Goal: Task Accomplishment & Management: Manage account settings

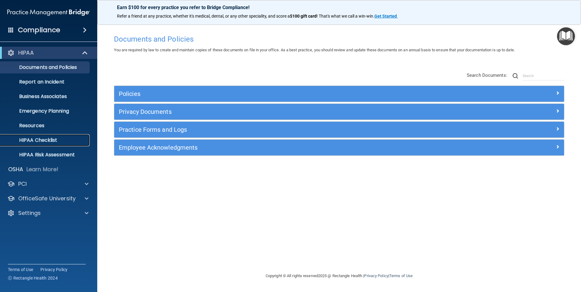
click at [39, 140] on p "HIPAA Checklist" at bounding box center [45, 140] width 83 height 6
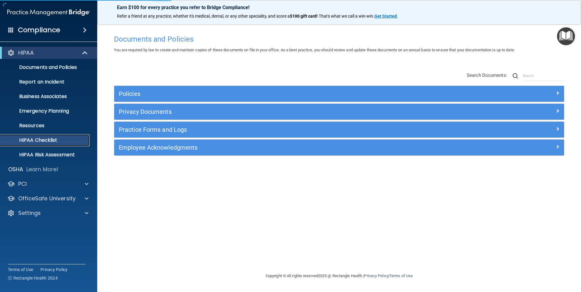
click at [39, 140] on p "HIPAA Checklist" at bounding box center [45, 140] width 83 height 6
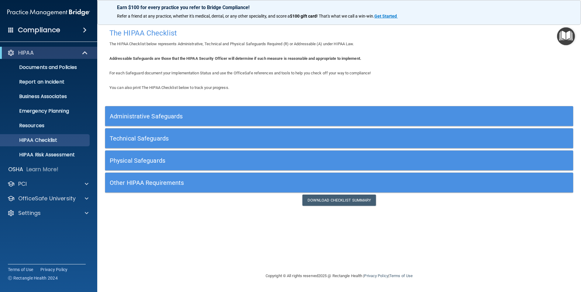
click at [151, 183] on h5 "Other HIPAA Requirements" at bounding box center [281, 183] width 342 height 7
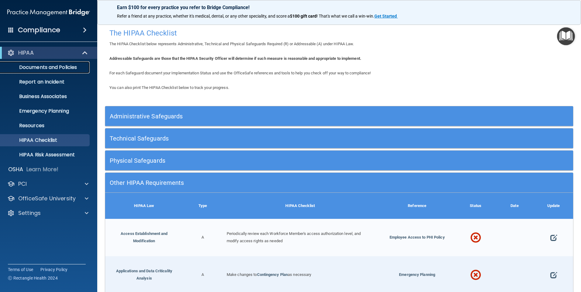
click at [46, 68] on p "Documents and Policies" at bounding box center [45, 67] width 83 height 6
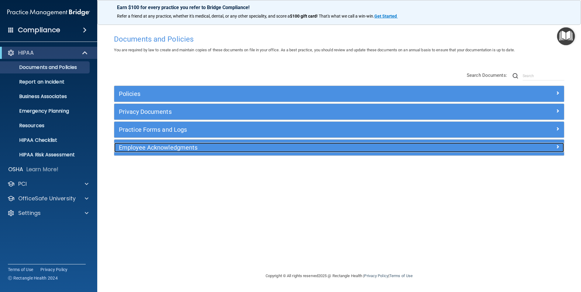
click at [143, 150] on h5 "Employee Acknowledgments" at bounding box center [283, 147] width 328 height 7
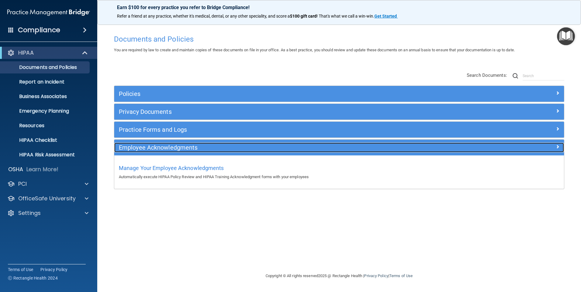
click at [143, 150] on h5 "Employee Acknowledgments" at bounding box center [283, 147] width 328 height 7
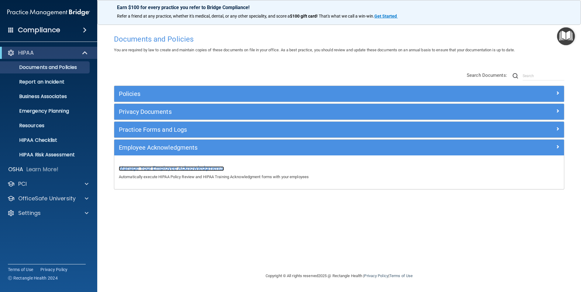
click at [143, 169] on span "Manage Your Employee Acknowledgments" at bounding box center [171, 168] width 105 height 6
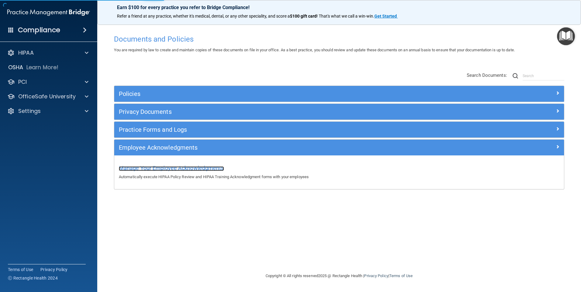
click at [143, 169] on span "Manage Your Employee Acknowledgments" at bounding box center [171, 168] width 105 height 6
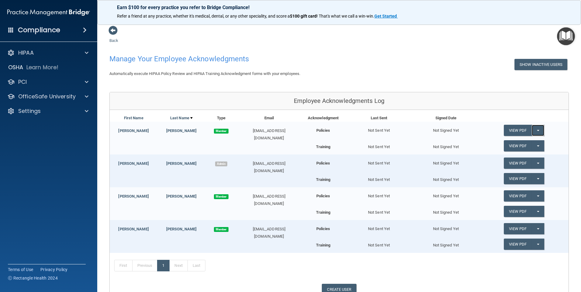
click at [537, 131] on span "button" at bounding box center [538, 130] width 2 height 1
click at [537, 195] on button "Split button!" at bounding box center [538, 196] width 12 height 11
click at [520, 209] on link "Send Acknowledgment" at bounding box center [530, 208] width 53 height 9
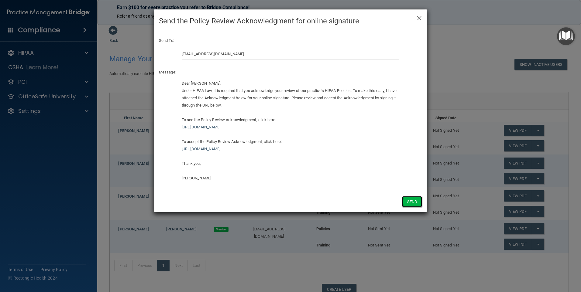
click at [413, 201] on button "Send" at bounding box center [412, 201] width 20 height 11
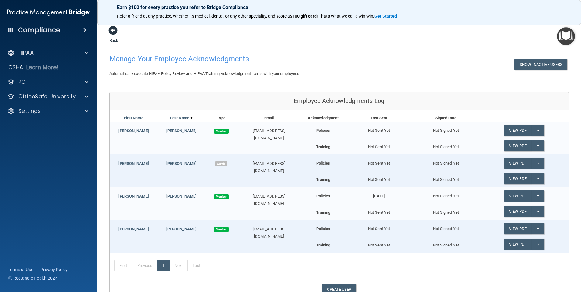
click at [114, 32] on span at bounding box center [112, 30] width 9 height 9
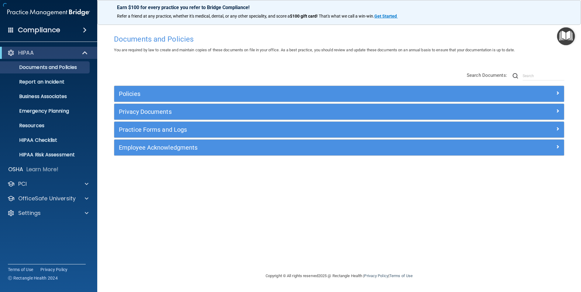
click at [114, 41] on div "Documents and Policies" at bounding box center [338, 39] width 459 height 15
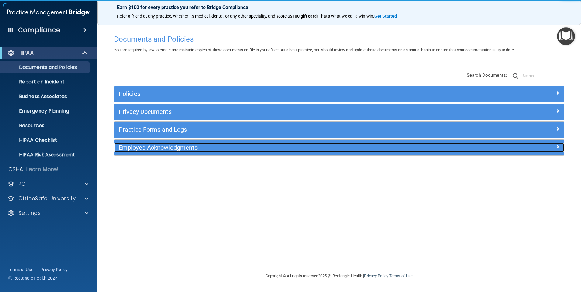
click at [150, 149] on h5 "Employee Acknowledgments" at bounding box center [283, 147] width 328 height 7
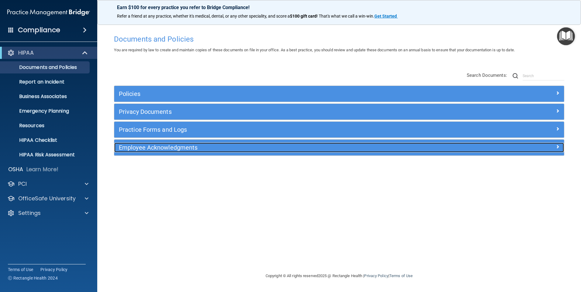
click at [149, 146] on h5 "Employee Acknowledgments" at bounding box center [283, 147] width 328 height 7
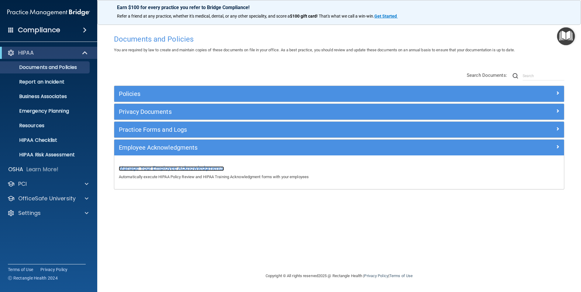
click at [151, 169] on span "Manage Your Employee Acknowledgments" at bounding box center [171, 168] width 105 height 6
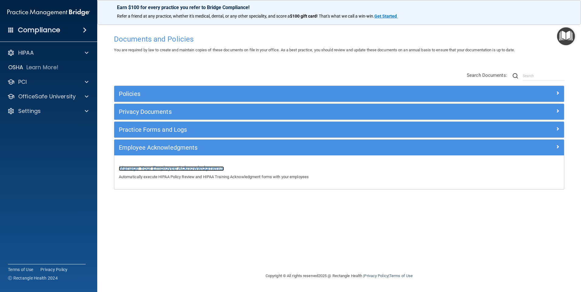
click at [151, 169] on span "Manage Your Employee Acknowledgments" at bounding box center [171, 168] width 105 height 6
click at [151, 167] on span "Manage Your Employee Acknowledgments" at bounding box center [171, 168] width 105 height 6
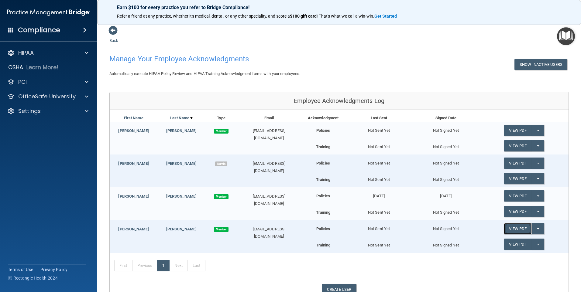
click at [517, 228] on link "View PDF" at bounding box center [518, 228] width 28 height 11
click at [522, 245] on link "View PDF" at bounding box center [518, 244] width 28 height 11
click at [537, 228] on span "button" at bounding box center [538, 228] width 2 height 1
click at [506, 243] on link "Send Acknowledgment" at bounding box center [530, 241] width 53 height 9
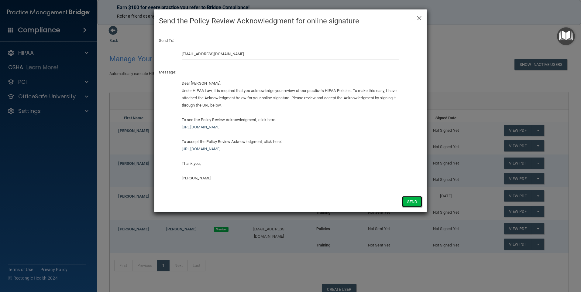
click at [410, 203] on button "Send" at bounding box center [412, 201] width 20 height 11
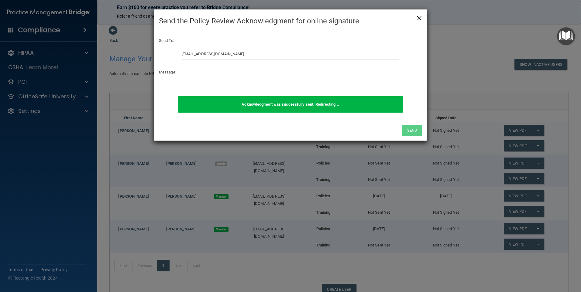
click at [419, 17] on span "×" at bounding box center [419, 17] width 5 height 12
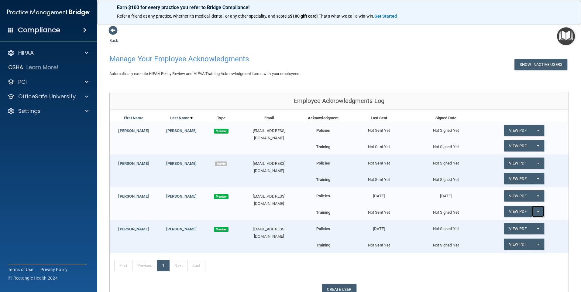
click at [532, 210] on button "Split button!" at bounding box center [538, 211] width 12 height 11
click at [525, 224] on link "Send Acknowledgment PDF" at bounding box center [534, 223] width 61 height 9
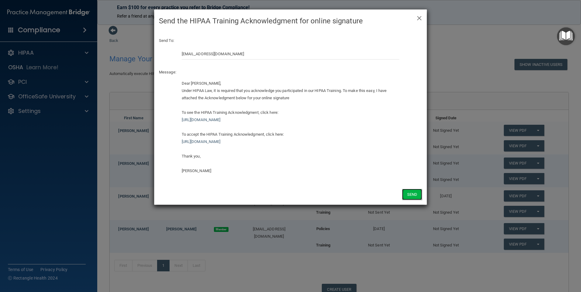
click at [412, 197] on button "Send" at bounding box center [412, 194] width 20 height 11
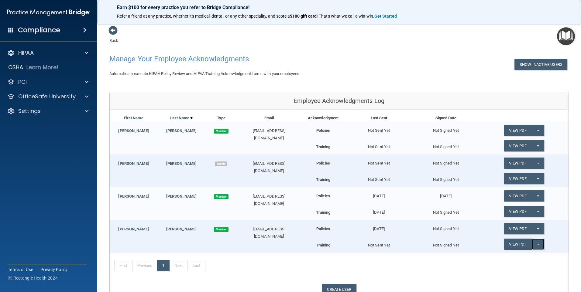
click at [532, 245] on button "Split button!" at bounding box center [538, 244] width 12 height 11
click at [532, 244] on button "Split button!" at bounding box center [538, 244] width 12 height 11
click at [522, 256] on link "Send Acknowledgment PDF" at bounding box center [534, 256] width 61 height 9
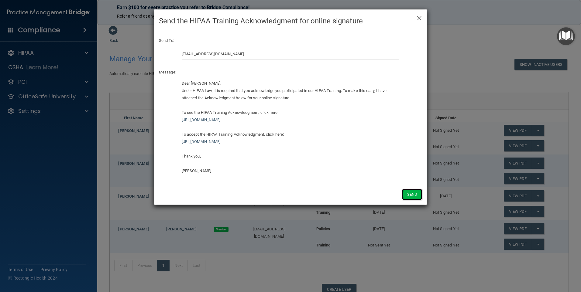
click at [407, 195] on button "Send" at bounding box center [412, 194] width 20 height 11
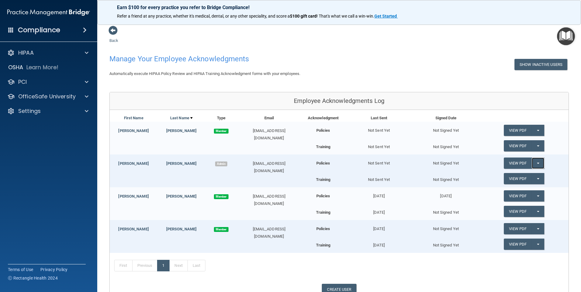
click at [532, 163] on button "Split button!" at bounding box center [538, 163] width 12 height 11
click at [519, 176] on link "Send Acknowledgment" at bounding box center [530, 175] width 53 height 9
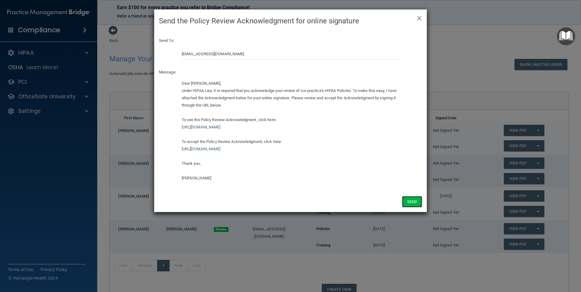
click at [417, 202] on button "Send" at bounding box center [412, 201] width 20 height 11
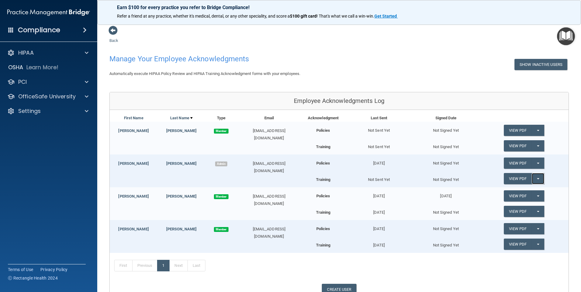
click at [537, 180] on span "button" at bounding box center [538, 178] width 2 height 1
click at [534, 162] on button "Split button!" at bounding box center [538, 163] width 12 height 11
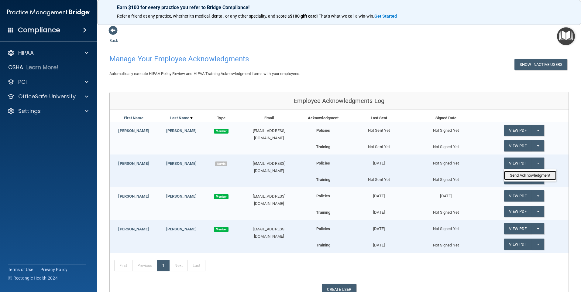
click at [530, 175] on link "Send Acknowledgment" at bounding box center [530, 175] width 53 height 9
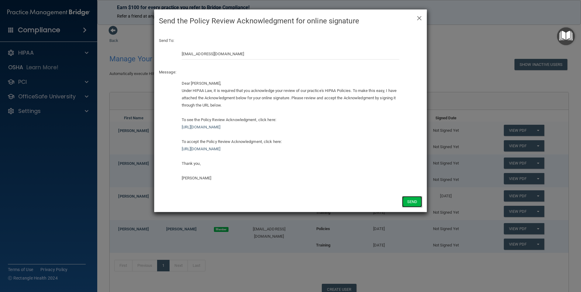
click at [414, 202] on button "Send" at bounding box center [412, 201] width 20 height 11
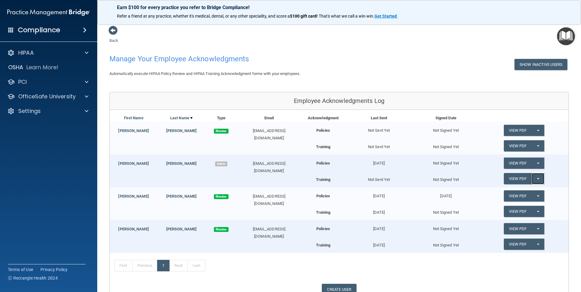
click at [534, 177] on button "Split button!" at bounding box center [538, 178] width 12 height 11
click at [525, 190] on link "Send Acknowledgment PDF" at bounding box center [534, 191] width 61 height 9
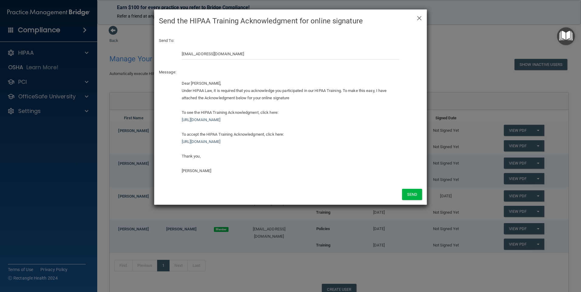
click at [525, 190] on div "× Close Send the HIPAA Training Acknowledgment for online signature Send To: ch…" at bounding box center [290, 146] width 581 height 292
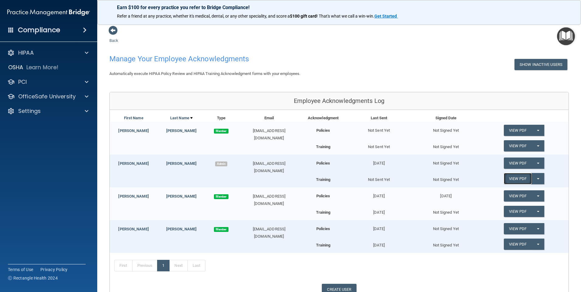
click at [514, 180] on link "View PDF" at bounding box center [518, 178] width 28 height 11
click at [532, 216] on button "Split button!" at bounding box center [538, 211] width 12 height 11
click at [534, 184] on button "Split button!" at bounding box center [538, 178] width 12 height 11
click at [524, 192] on link "Send Acknowledgment PDF" at bounding box center [534, 191] width 61 height 9
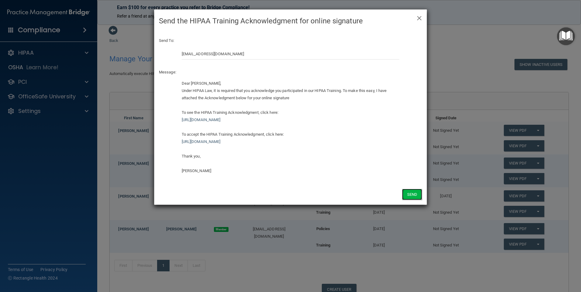
click at [403, 191] on button "Send" at bounding box center [412, 194] width 20 height 11
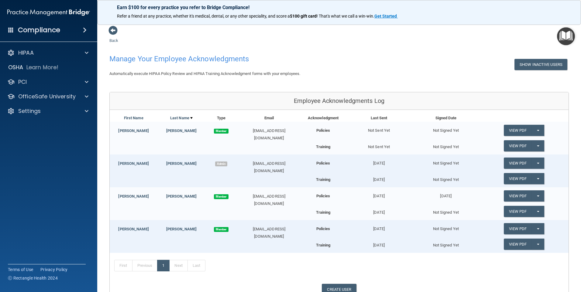
click at [243, 129] on div "chiromlangum@gmail.com" at bounding box center [269, 134] width 64 height 15
drag, startPoint x: 243, startPoint y: 129, endPoint x: 290, endPoint y: 133, distance: 46.7
click at [290, 133] on div "chiromlangum@gmail.com" at bounding box center [269, 134] width 64 height 15
drag, startPoint x: 290, startPoint y: 133, endPoint x: 273, endPoint y: 130, distance: 17.4
copy div "chiromlangum@gmail.com"
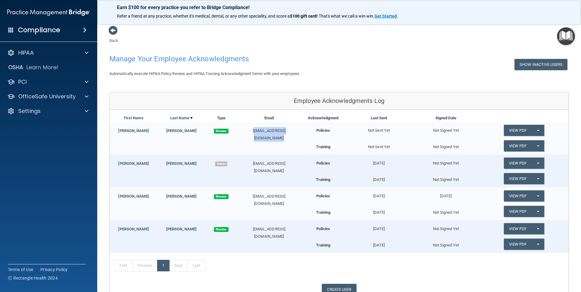
click at [287, 136] on div "Amanda Langum Member chiromlangum@gmail.com Policies Not Sent Yet Not Signed Ye…" at bounding box center [339, 138] width 459 height 33
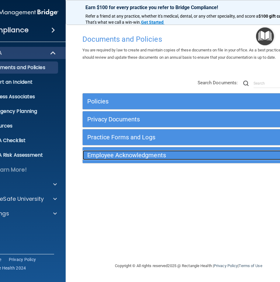
click at [119, 153] on h5 "Employee Acknowledgments" at bounding box center [162, 155] width 150 height 7
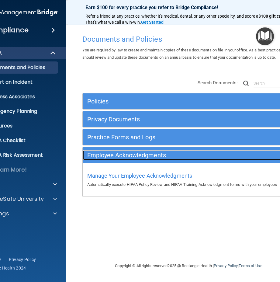
click at [119, 153] on h5 "Employee Acknowledgments" at bounding box center [162, 155] width 150 height 7
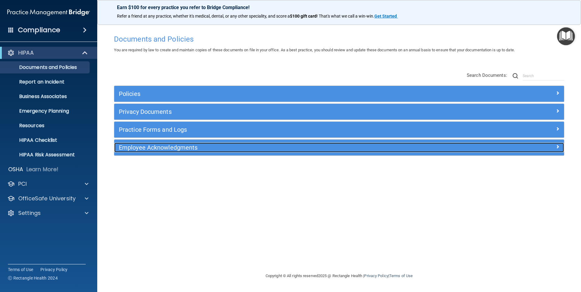
click at [167, 147] on h5 "Employee Acknowledgments" at bounding box center [283, 147] width 328 height 7
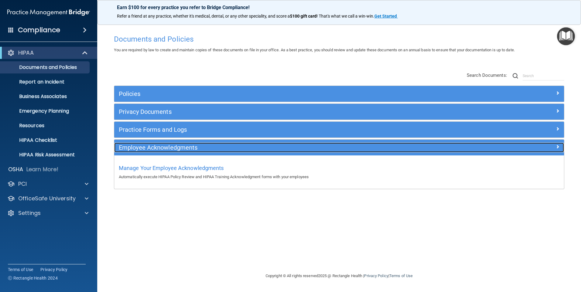
click at [167, 147] on h5 "Employee Acknowledgments" at bounding box center [283, 147] width 328 height 7
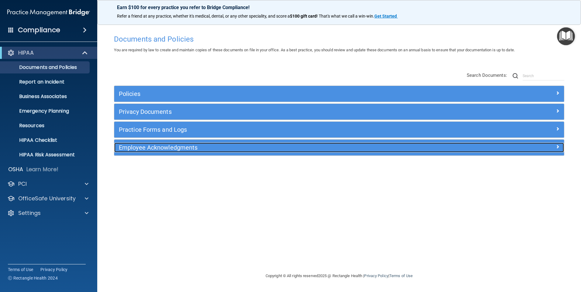
click at [167, 147] on h5 "Employee Acknowledgments" at bounding box center [283, 147] width 328 height 7
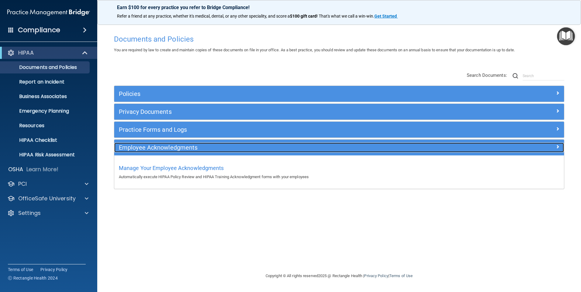
click at [167, 147] on h5 "Employee Acknowledgments" at bounding box center [283, 147] width 328 height 7
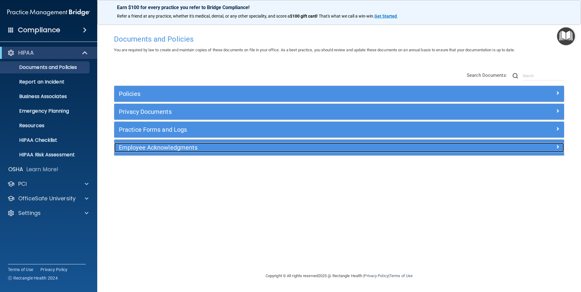
click at [167, 147] on h5 "Employee Acknowledgments" at bounding box center [283, 147] width 328 height 7
